Goal: Navigation & Orientation: Find specific page/section

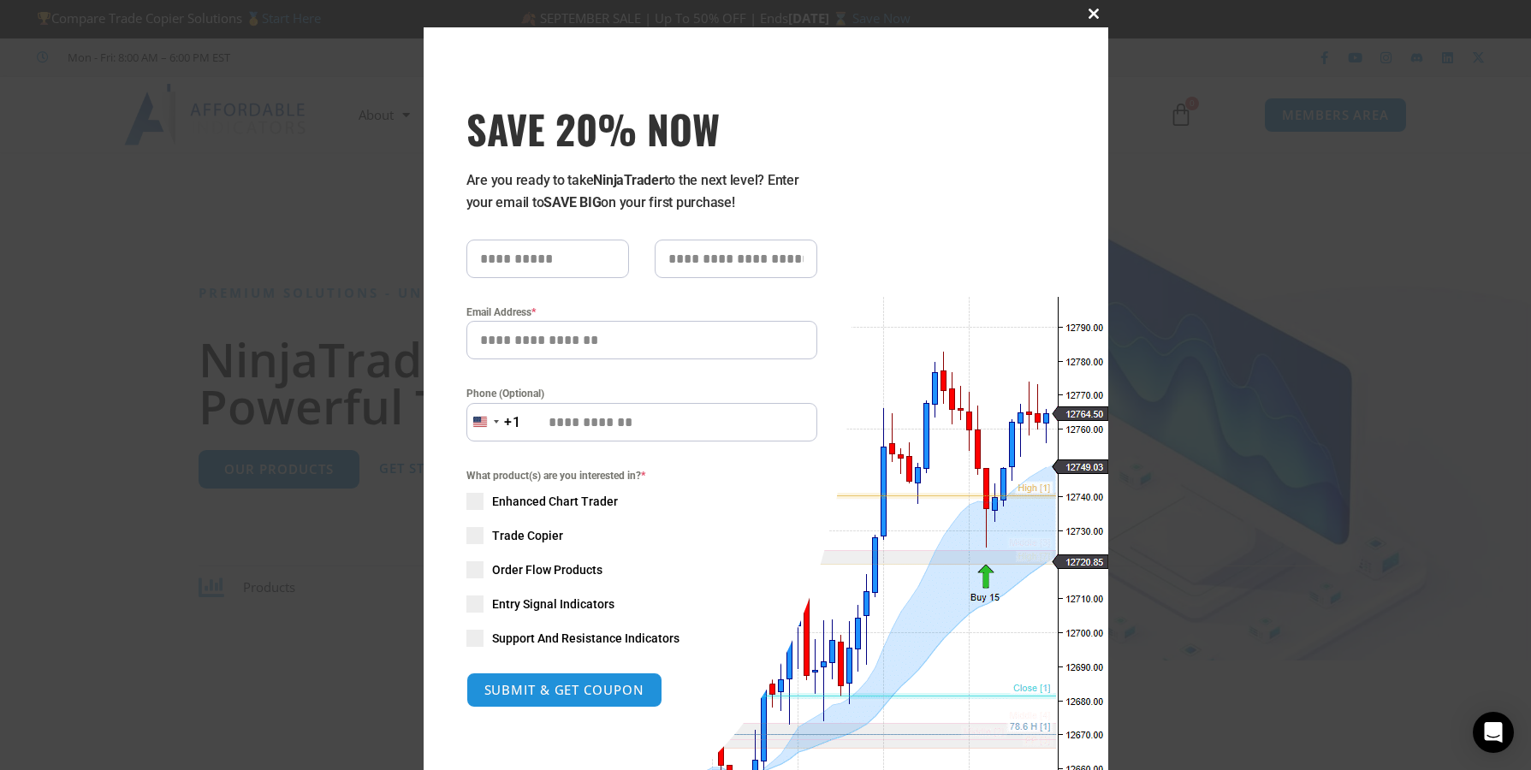
click at [1093, 16] on span "SAVE 20% NOW popup" at bounding box center [1094, 14] width 27 height 10
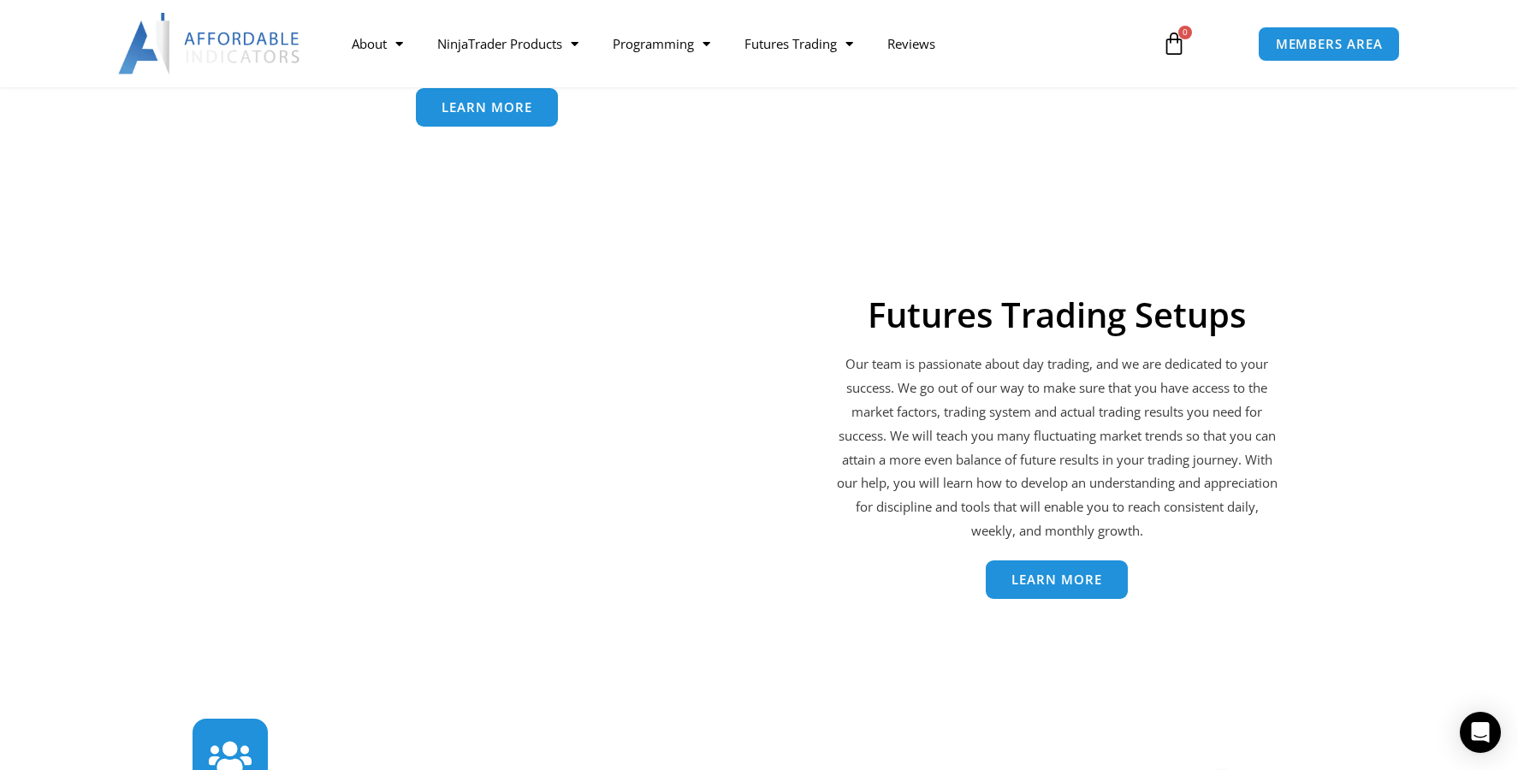
scroll to position [3168, 0]
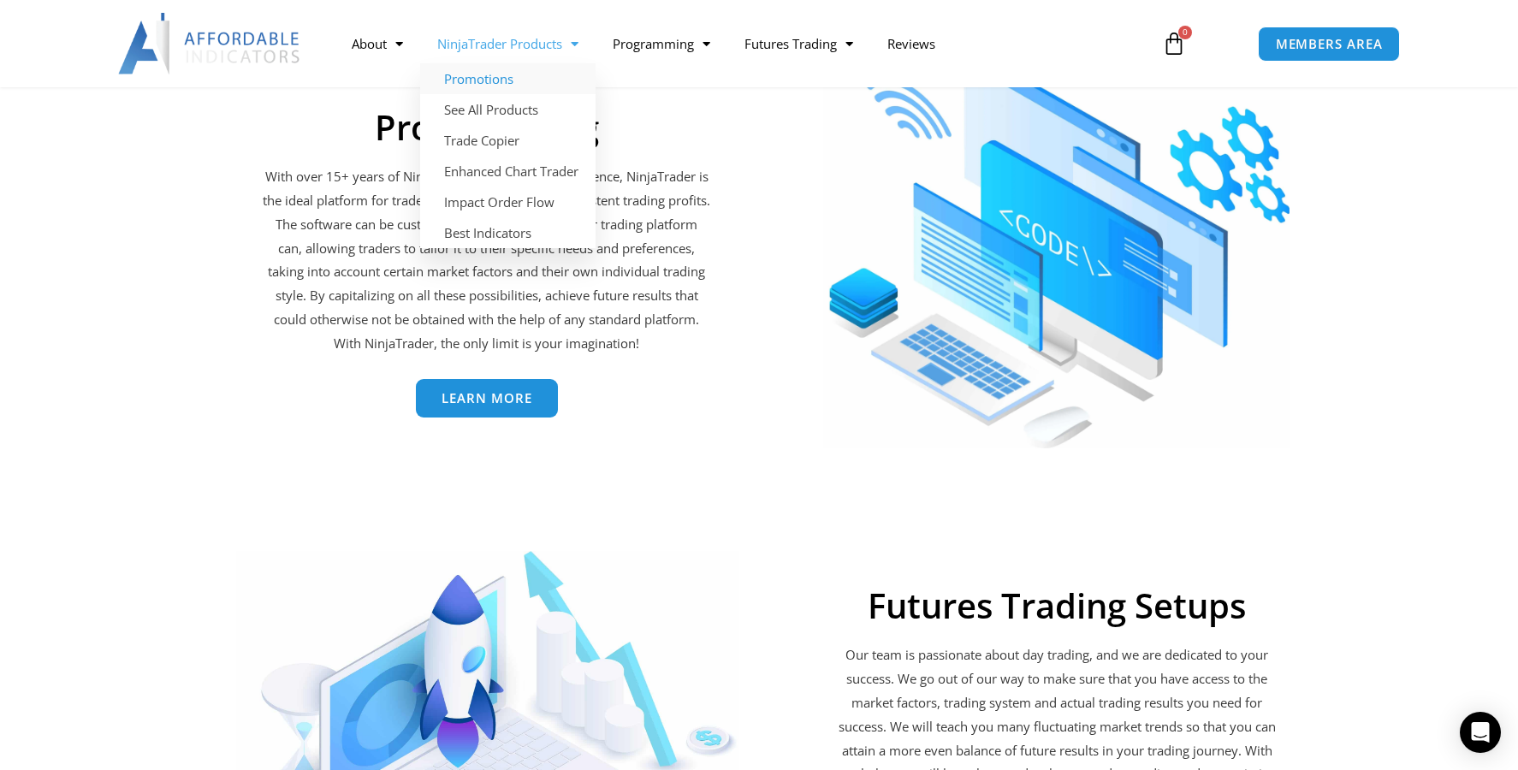
click at [481, 79] on link "Promotions" at bounding box center [507, 78] width 175 height 31
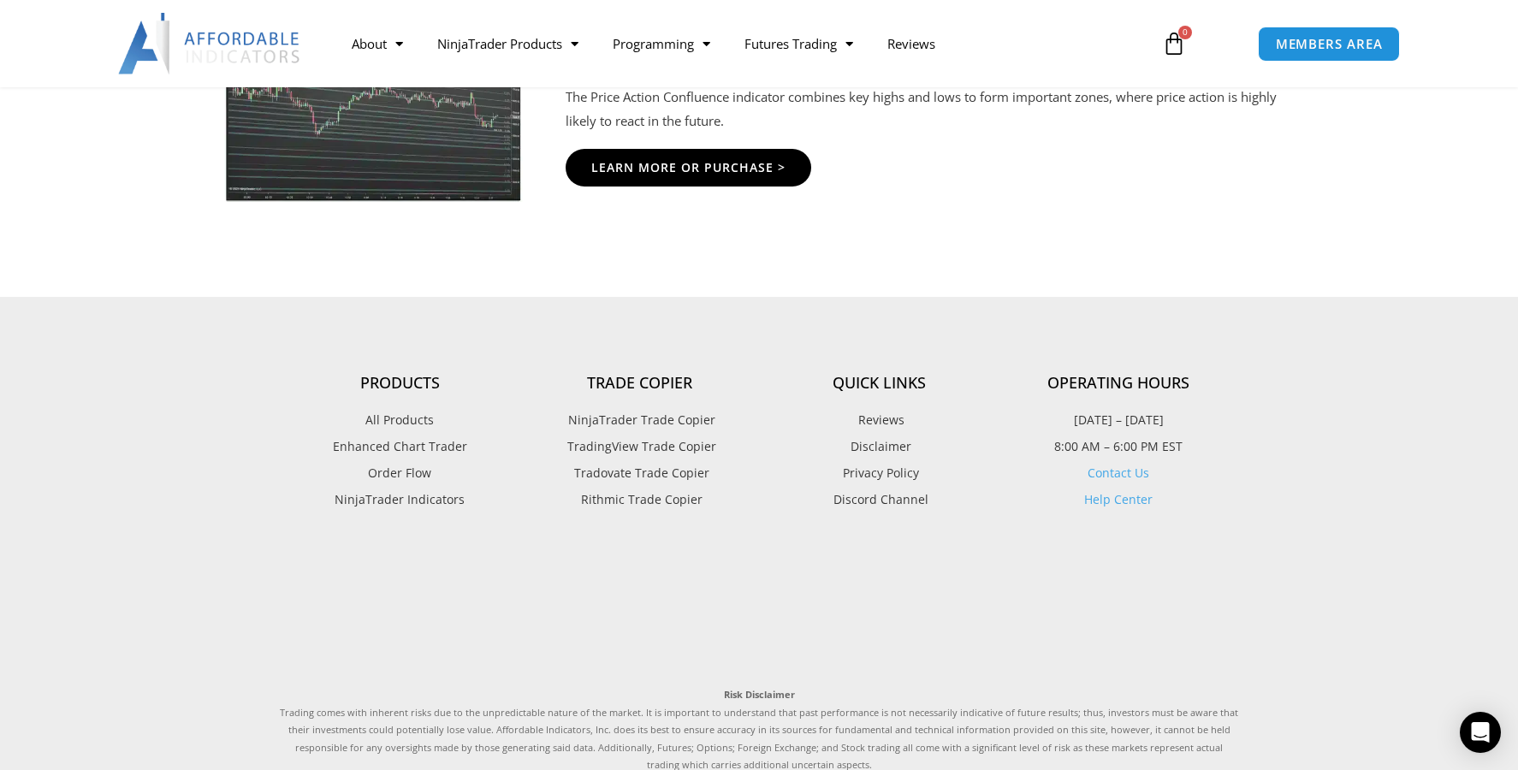
scroll to position [3406, 0]
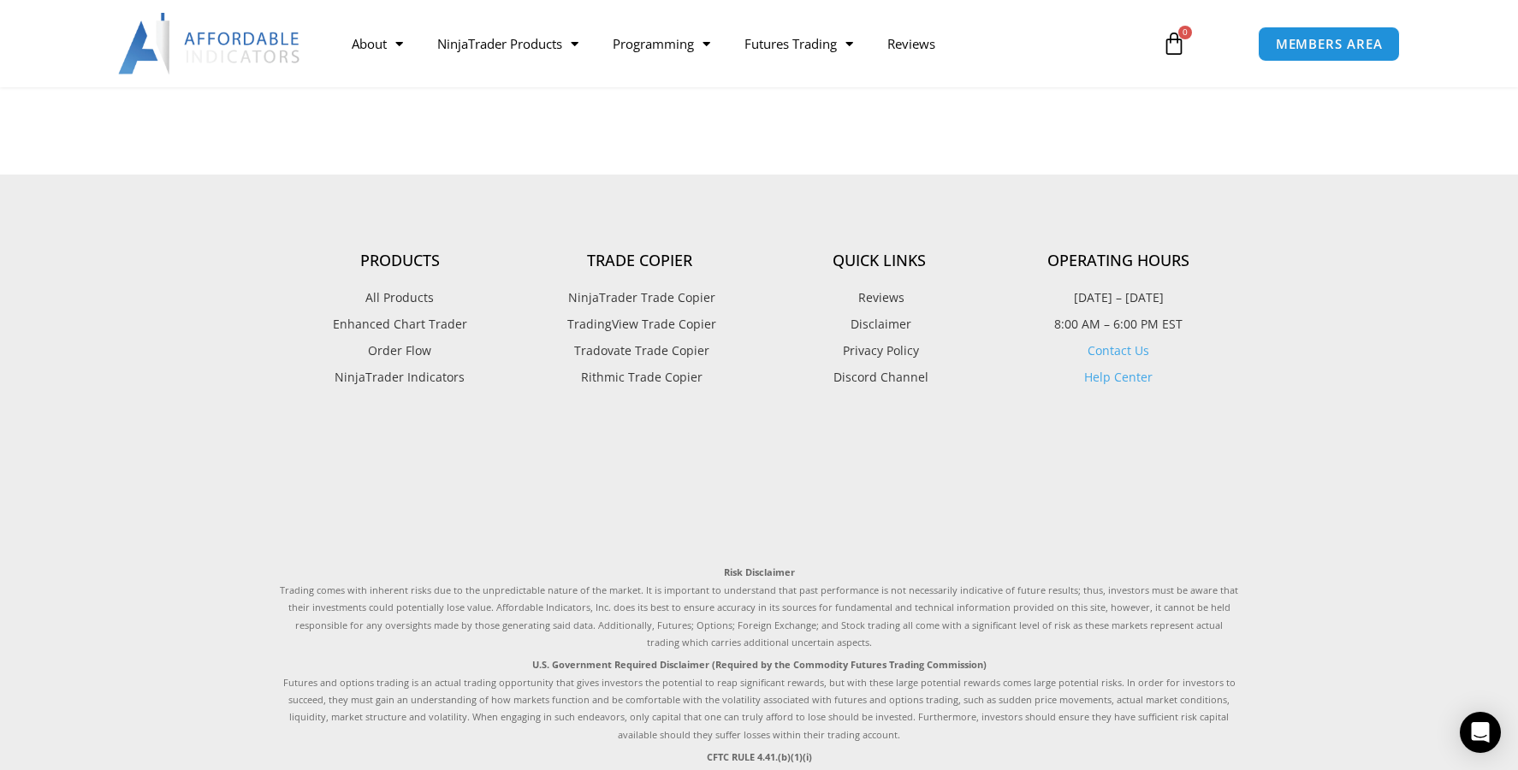
click at [619, 296] on span "NinjaTrader Trade Copier" at bounding box center [639, 298] width 151 height 22
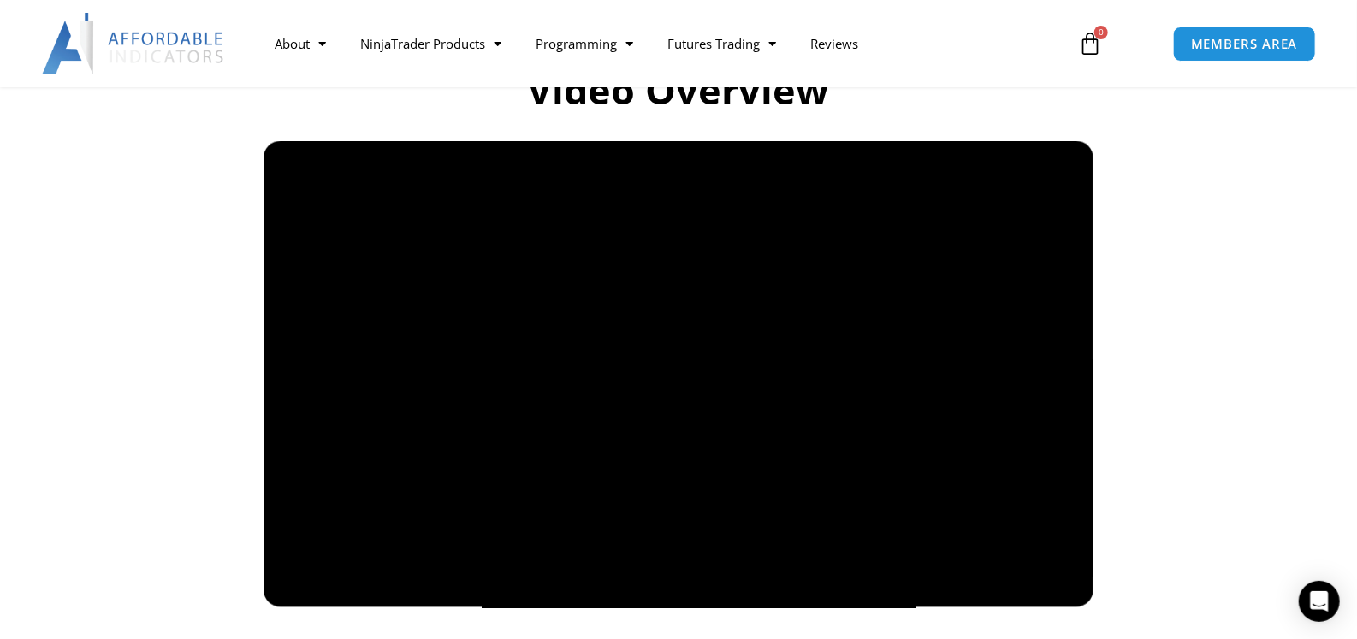
scroll to position [1218, 0]
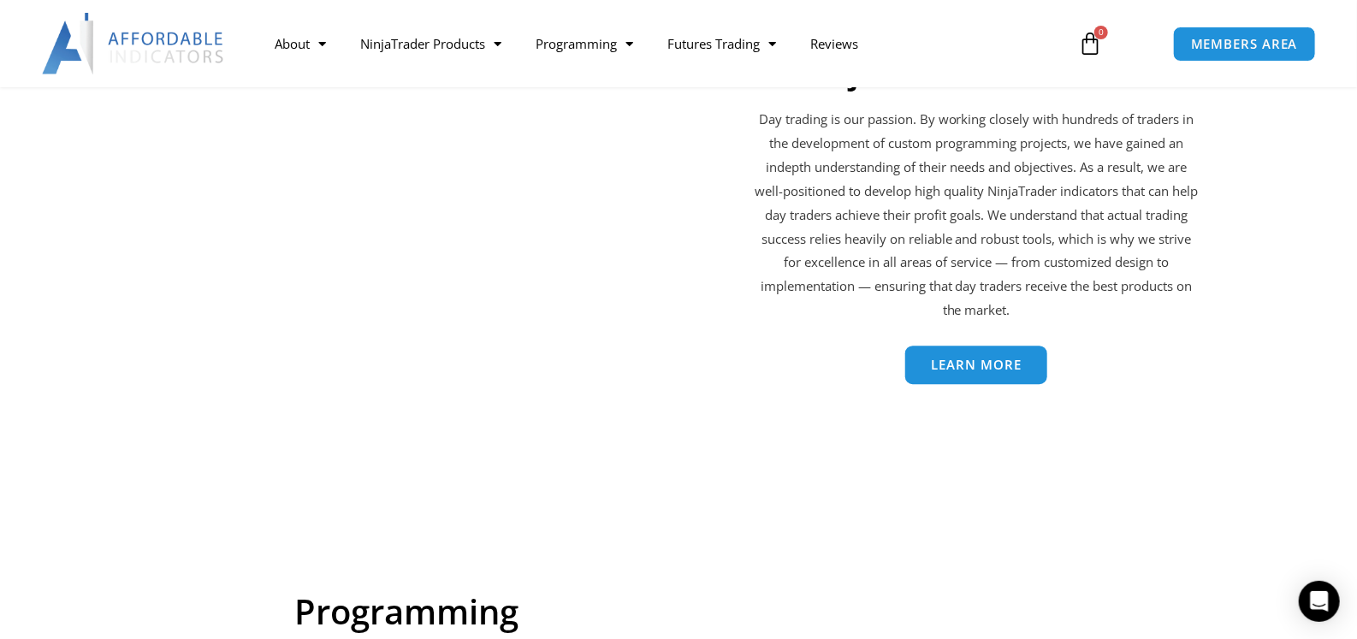
scroll to position [2534, 0]
